Goal: Entertainment & Leisure: Consume media (video, audio)

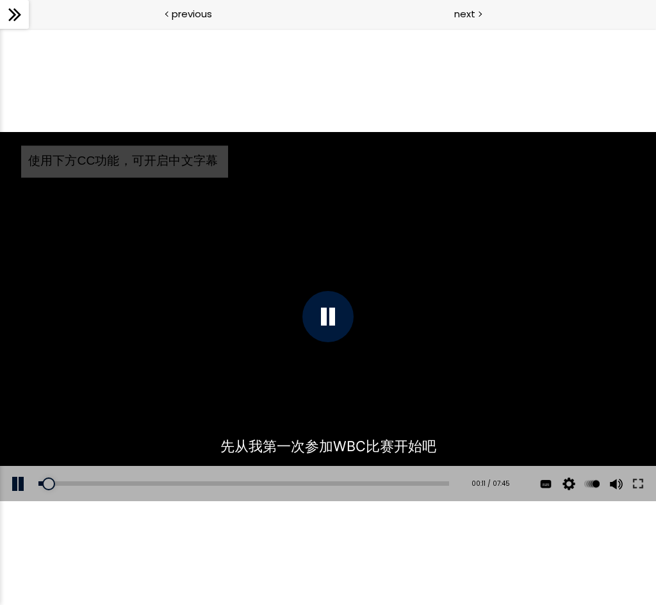
click at [329, 320] on div at bounding box center [328, 316] width 51 height 51
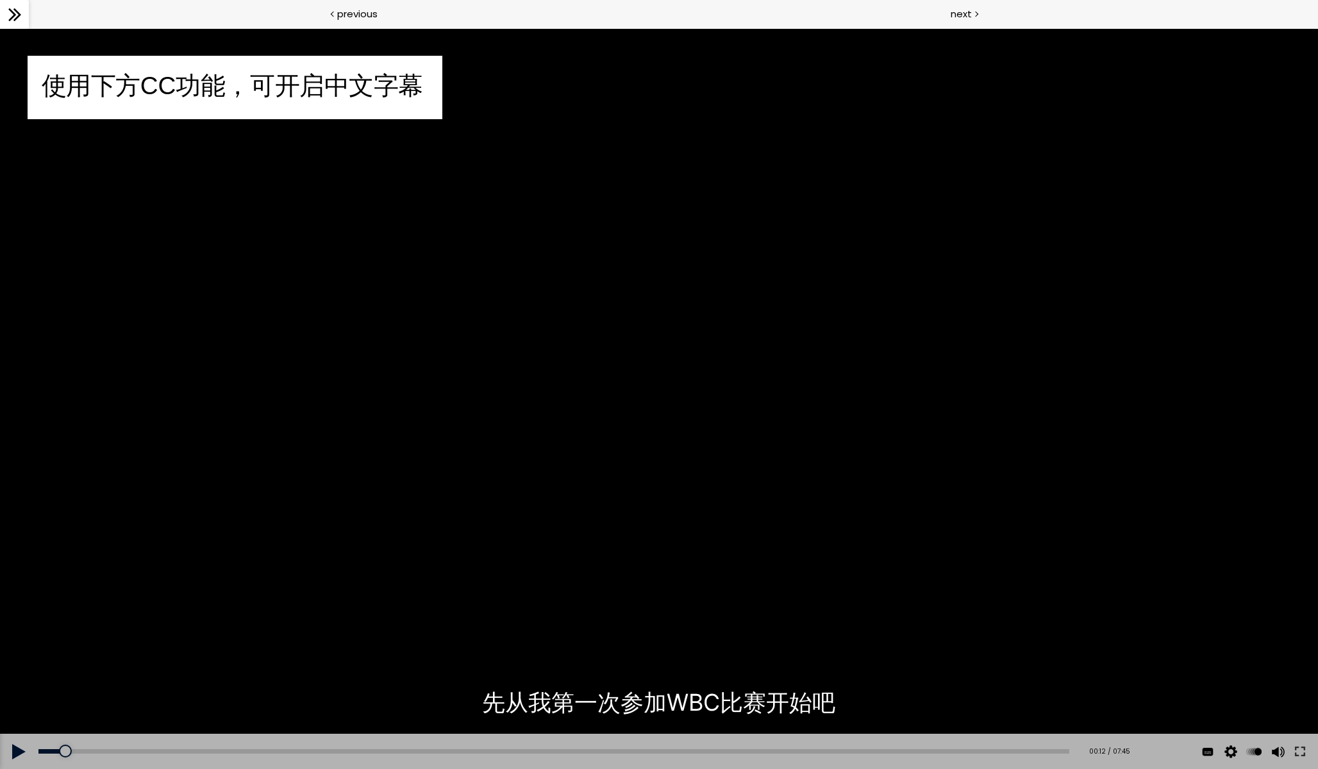
click at [616, 349] on div "使用下方CC功能，可开启中文字幕" at bounding box center [658, 398] width 1317 height 741
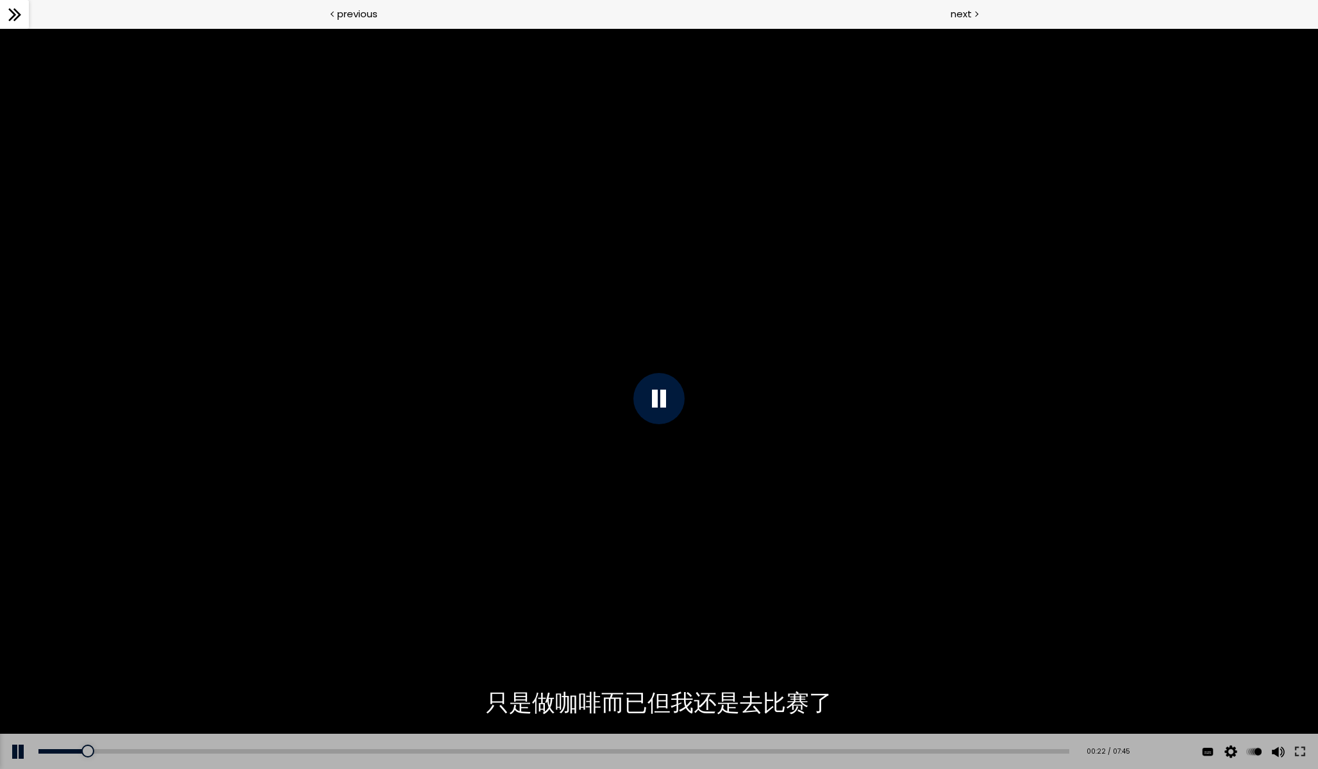
click at [16, 13] on icon at bounding box center [14, 14] width 19 height 19
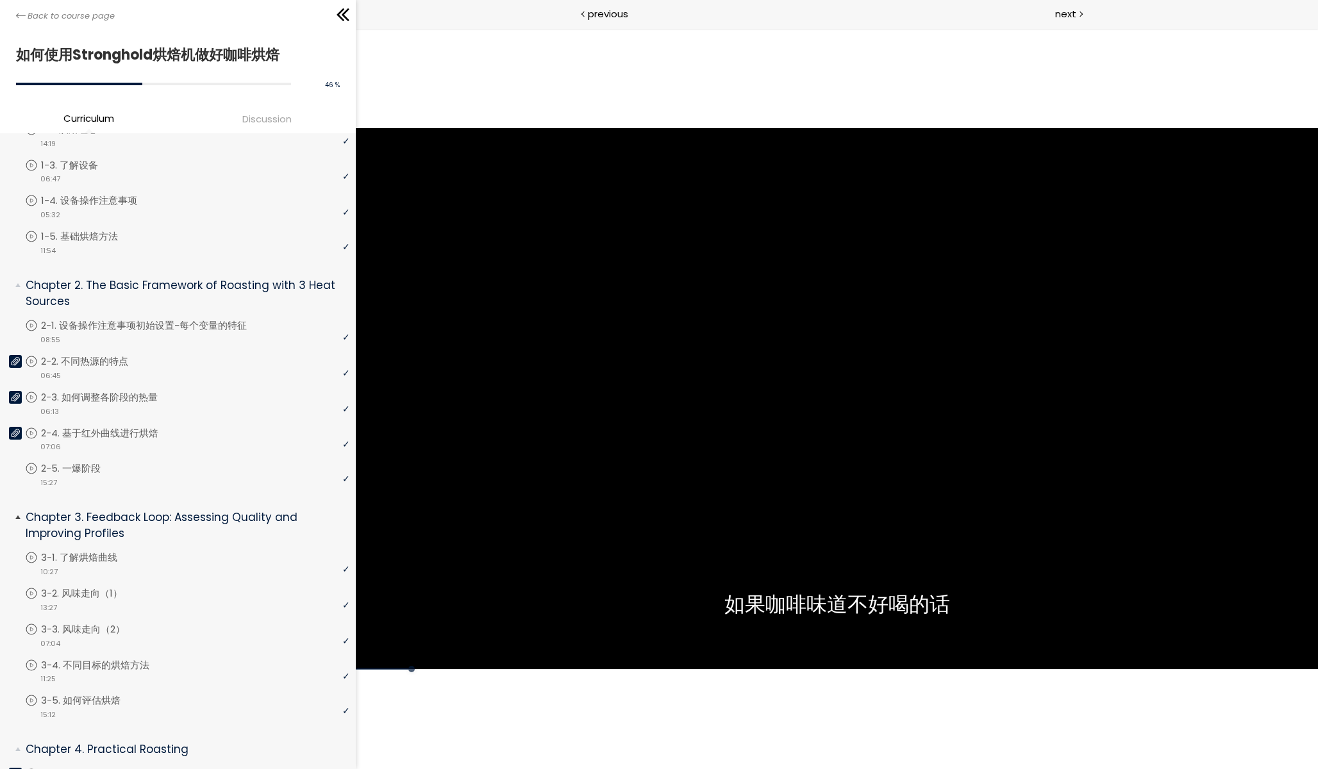
scroll to position [119, 0]
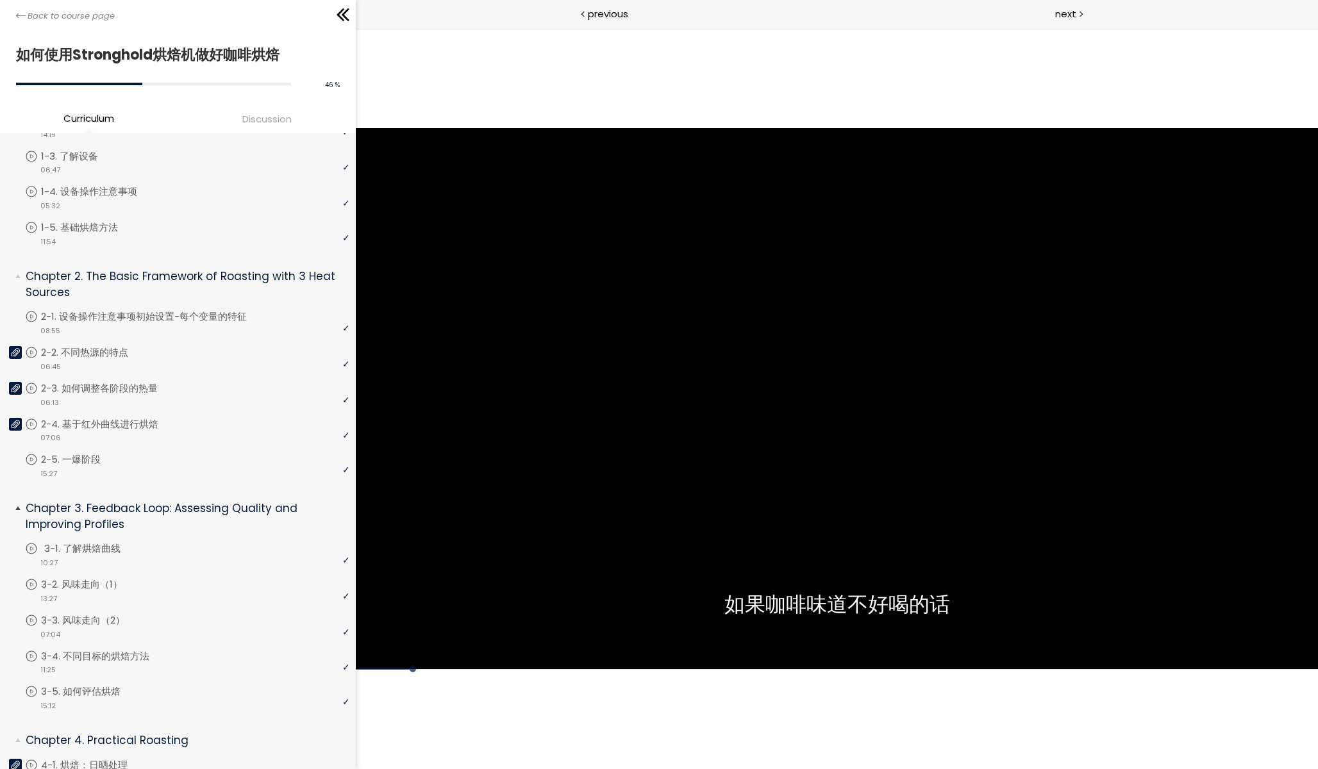
click at [101, 556] on div "video 10:27" at bounding box center [187, 562] width 324 height 13
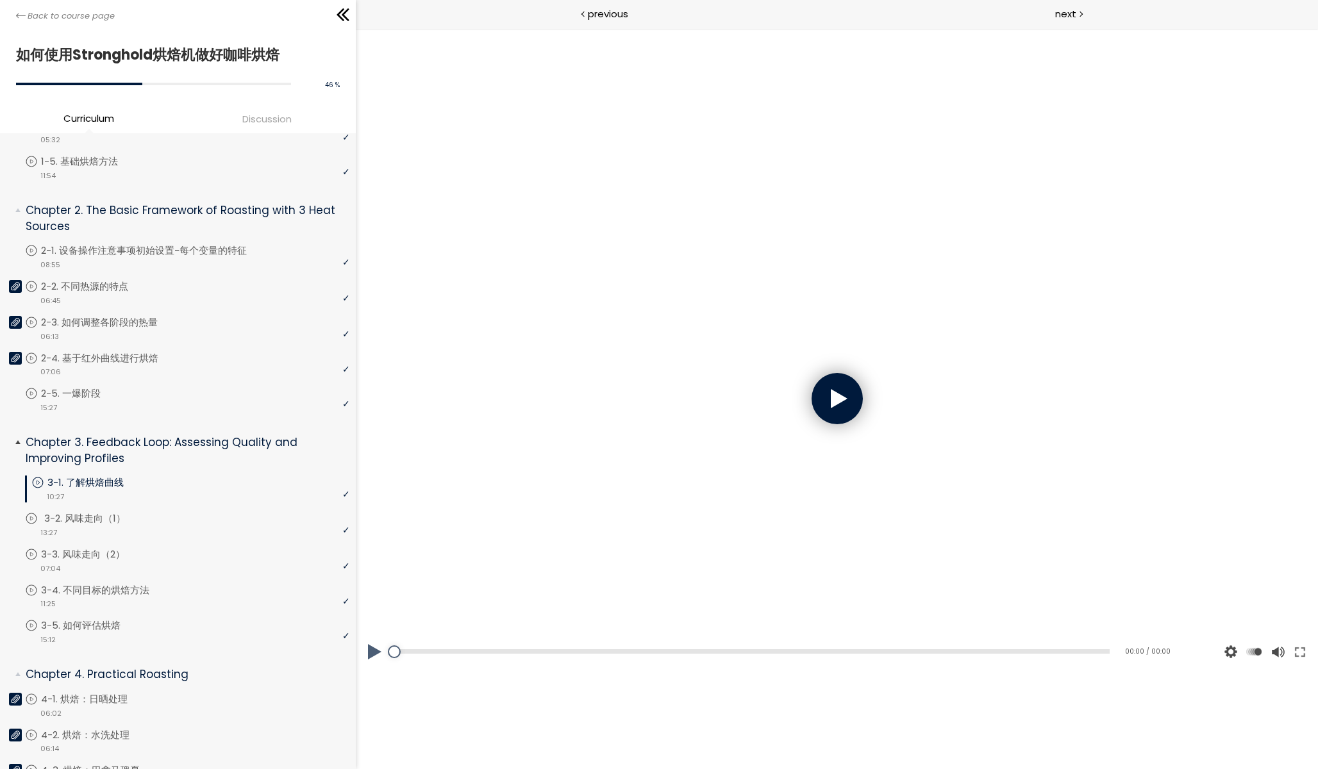
scroll to position [189, 0]
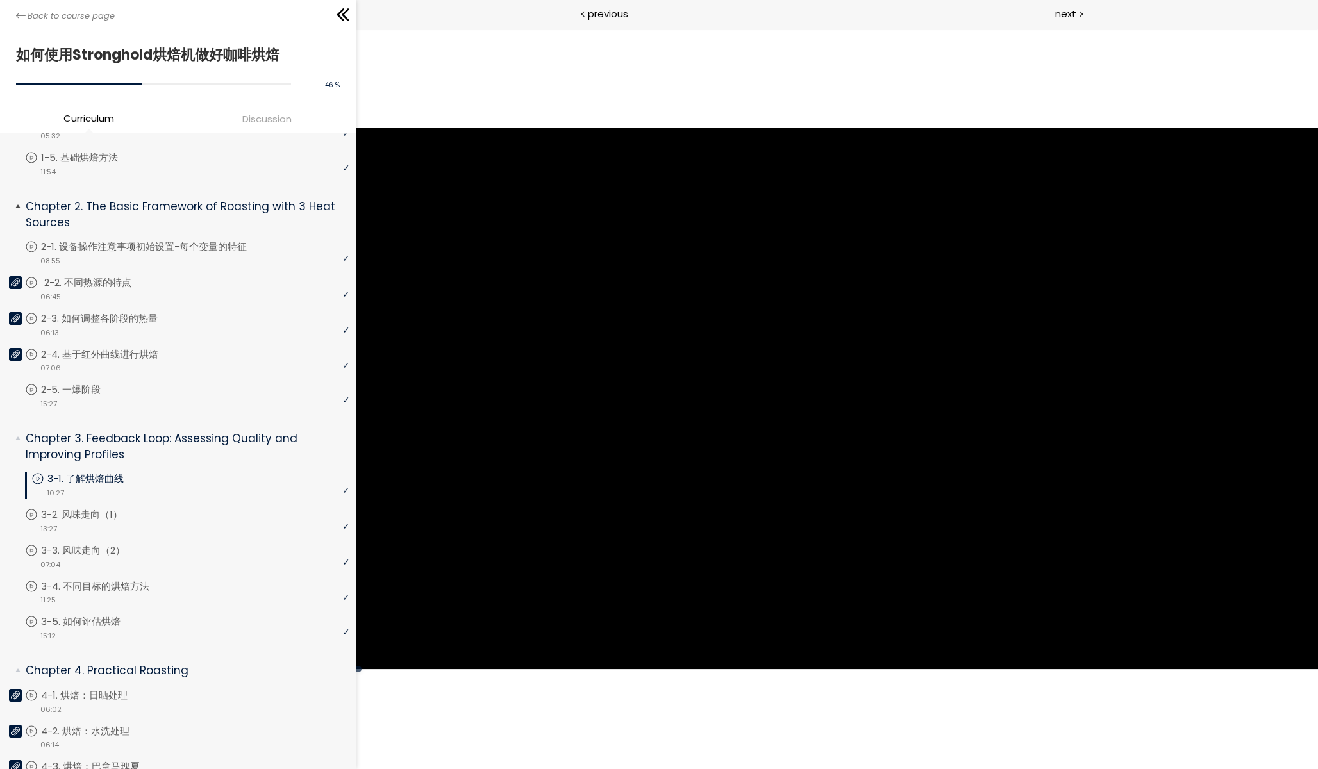
click at [98, 278] on p "2-2. 不同热源的特点" at bounding box center [100, 283] width 113 height 14
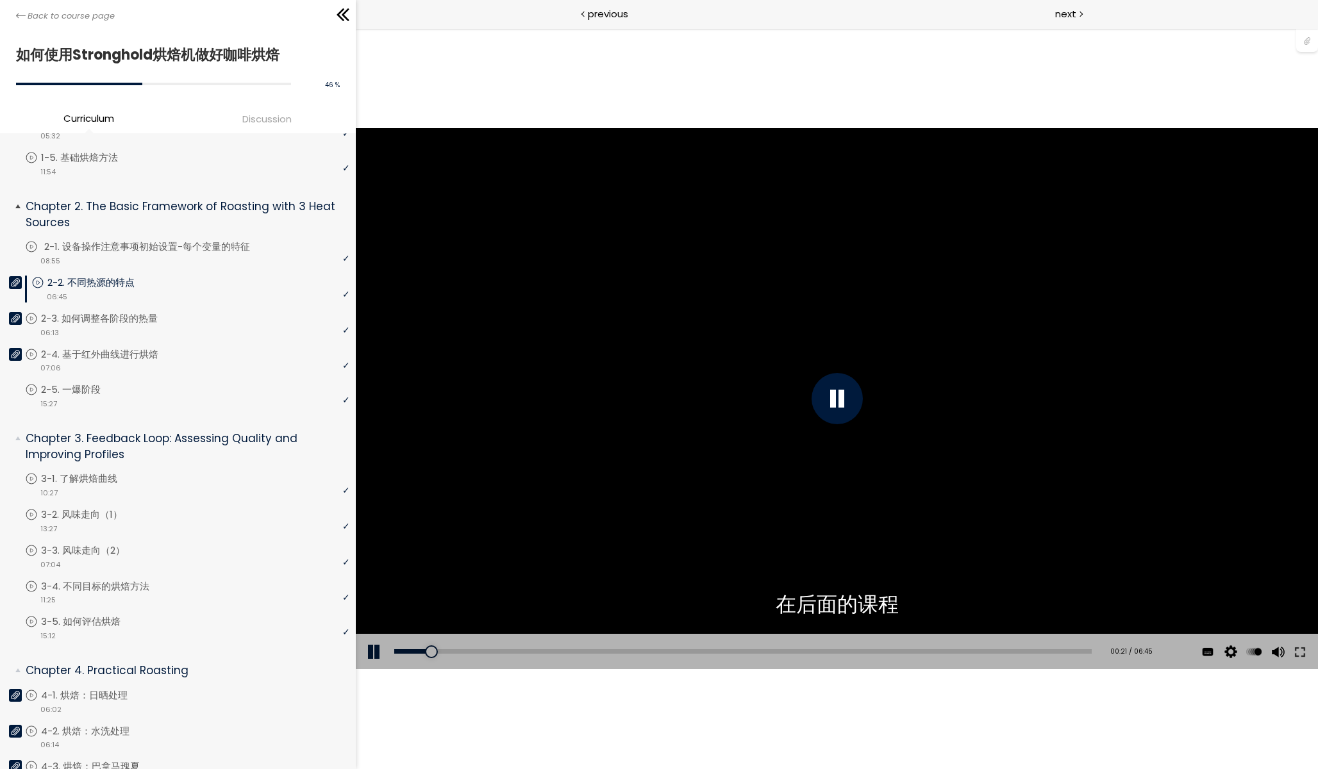
click at [91, 254] on div "video 08:55" at bounding box center [187, 260] width 324 height 13
click at [656, 604] on button at bounding box center [1299, 652] width 23 height 36
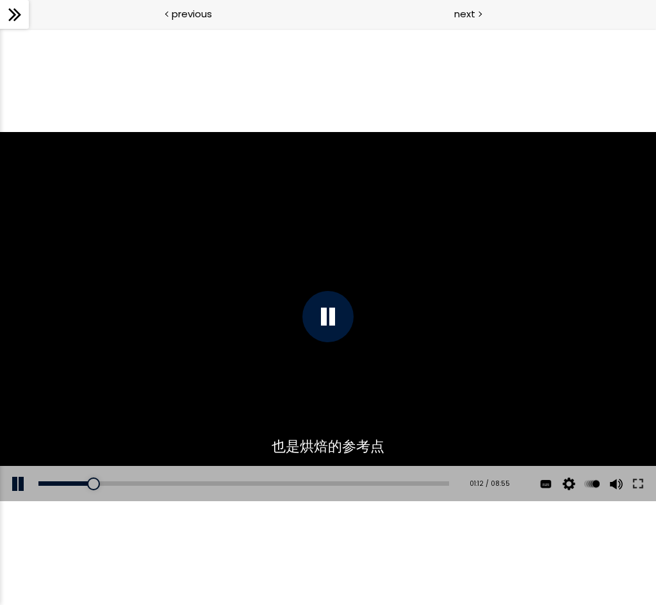
click at [599, 562] on div "The video is loading... 点击播放声音 @keyframes VOLUME_SMALL_WAVE_FLASH { 0% { opacit…" at bounding box center [328, 316] width 656 height 577
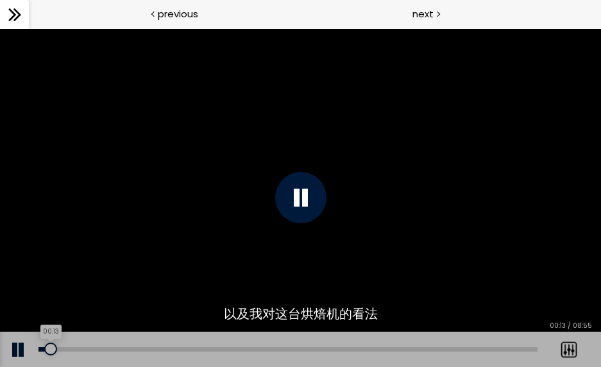
click at [51, 347] on div "00:13" at bounding box center [287, 349] width 499 height 4
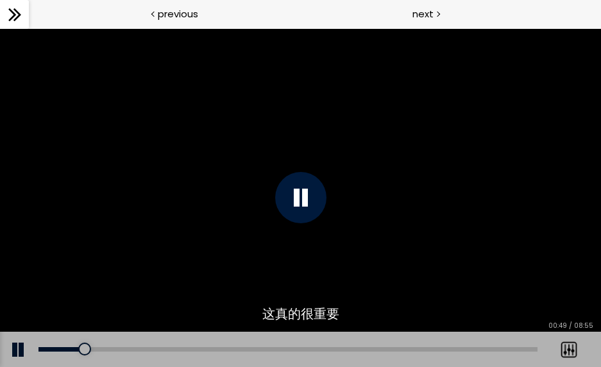
click at [63, 352] on div "Add chapter 00:35" at bounding box center [287, 349] width 499 height 36
click at [65, 347] on div "00:28" at bounding box center [287, 349] width 499 height 4
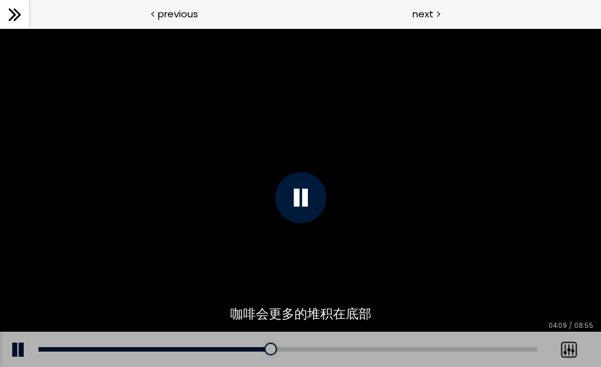
click at [18, 346] on button at bounding box center [19, 349] width 38 height 36
